Goal: Find specific page/section: Find specific page/section

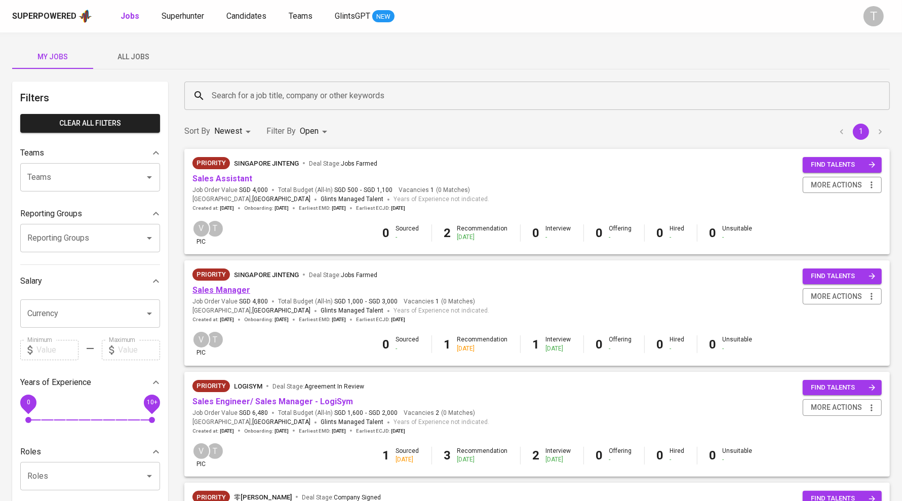
click at [240, 290] on link "Sales Manager" at bounding box center [221, 290] width 58 height 10
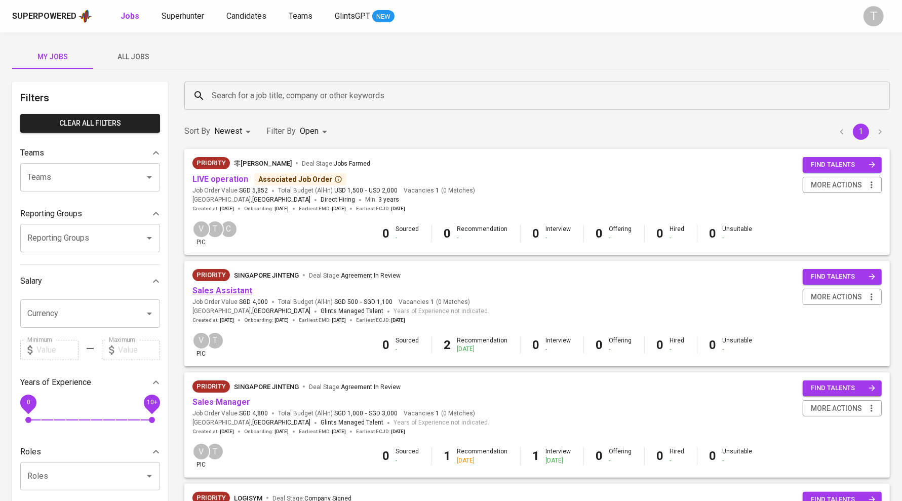
click at [239, 286] on link "Sales Assistant" at bounding box center [222, 291] width 60 height 10
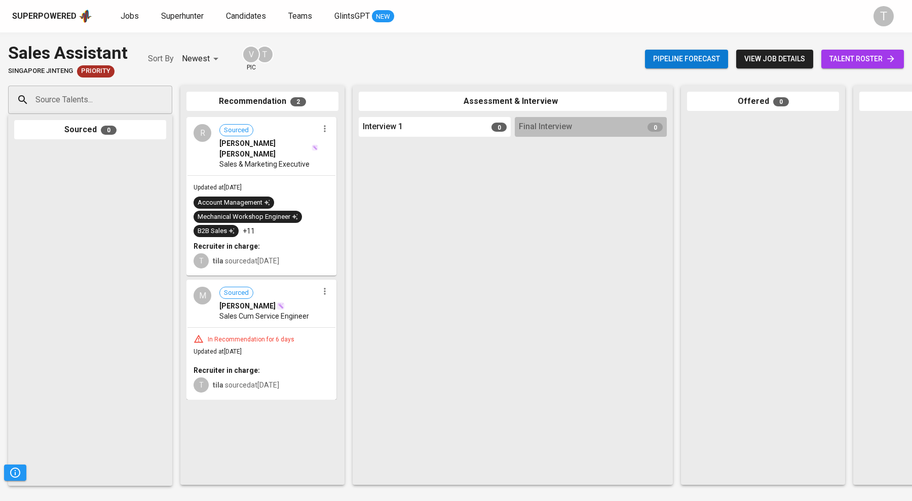
click at [852, 60] on span "talent roster" at bounding box center [862, 59] width 66 height 13
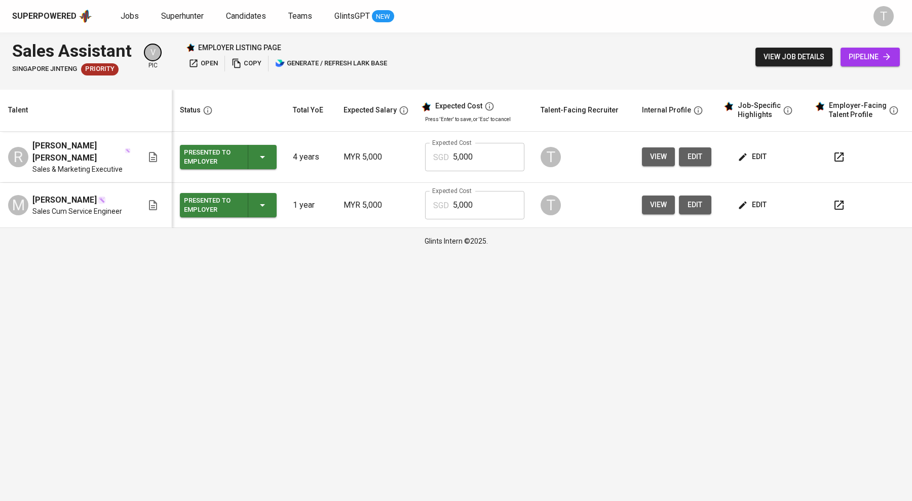
click at [253, 63] on span "copy" at bounding box center [246, 64] width 30 height 12
